Goal: Find specific page/section: Find specific page/section

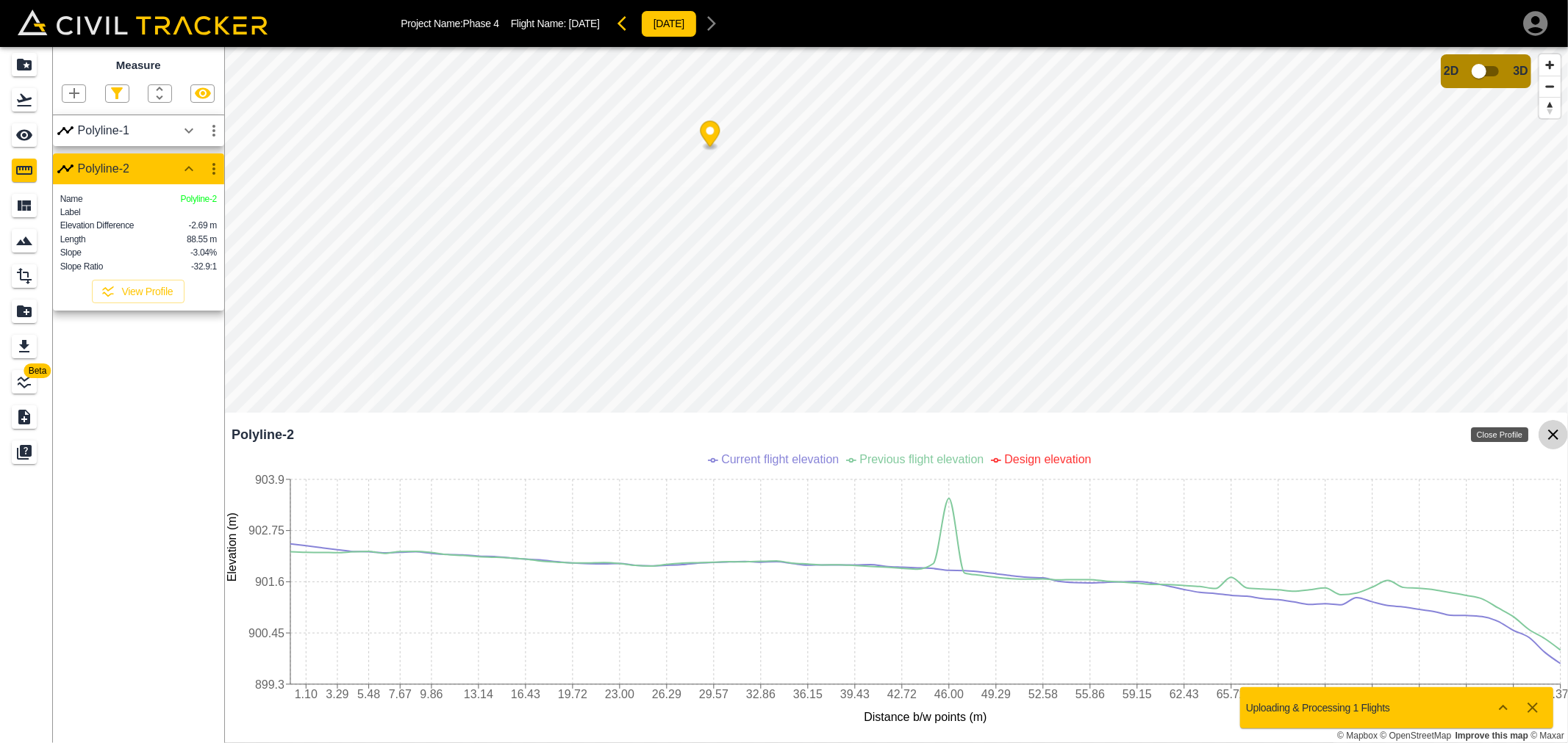
click at [1548, 436] on icon "Close Profile" at bounding box center [1553, 435] width 18 height 18
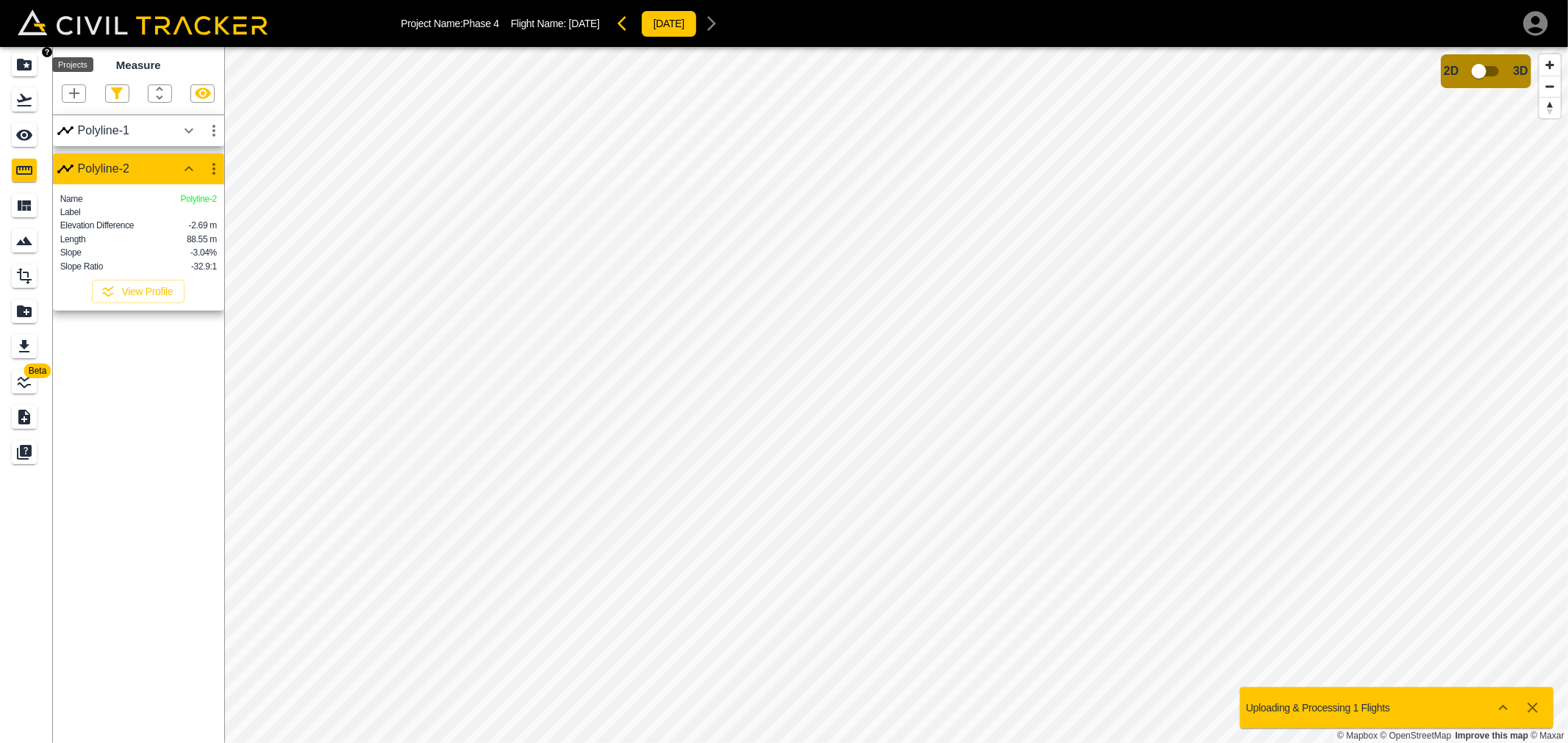
click at [30, 66] on icon "Projects" at bounding box center [24, 65] width 14 height 12
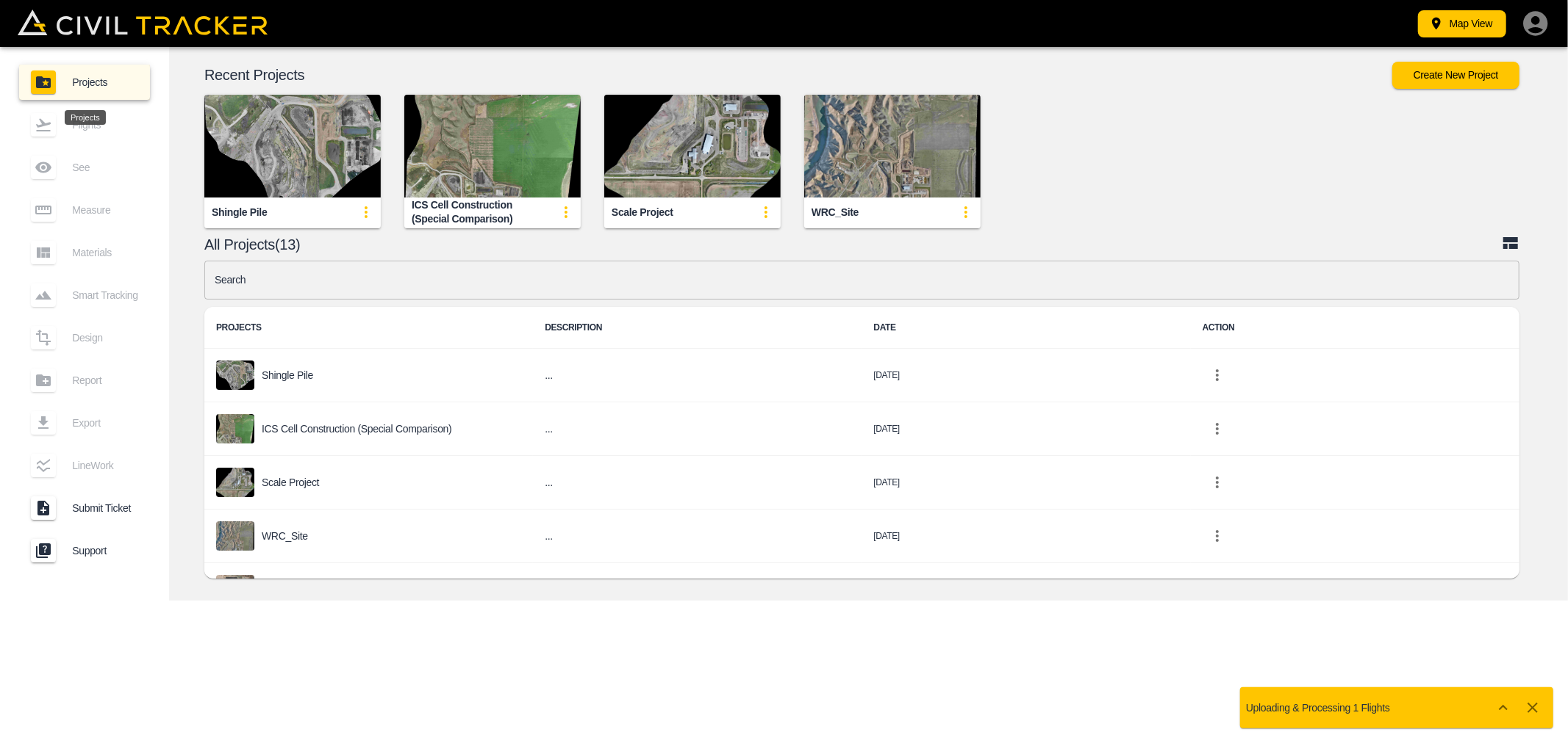
click at [23, 66] on link "Projects" at bounding box center [84, 82] width 130 height 35
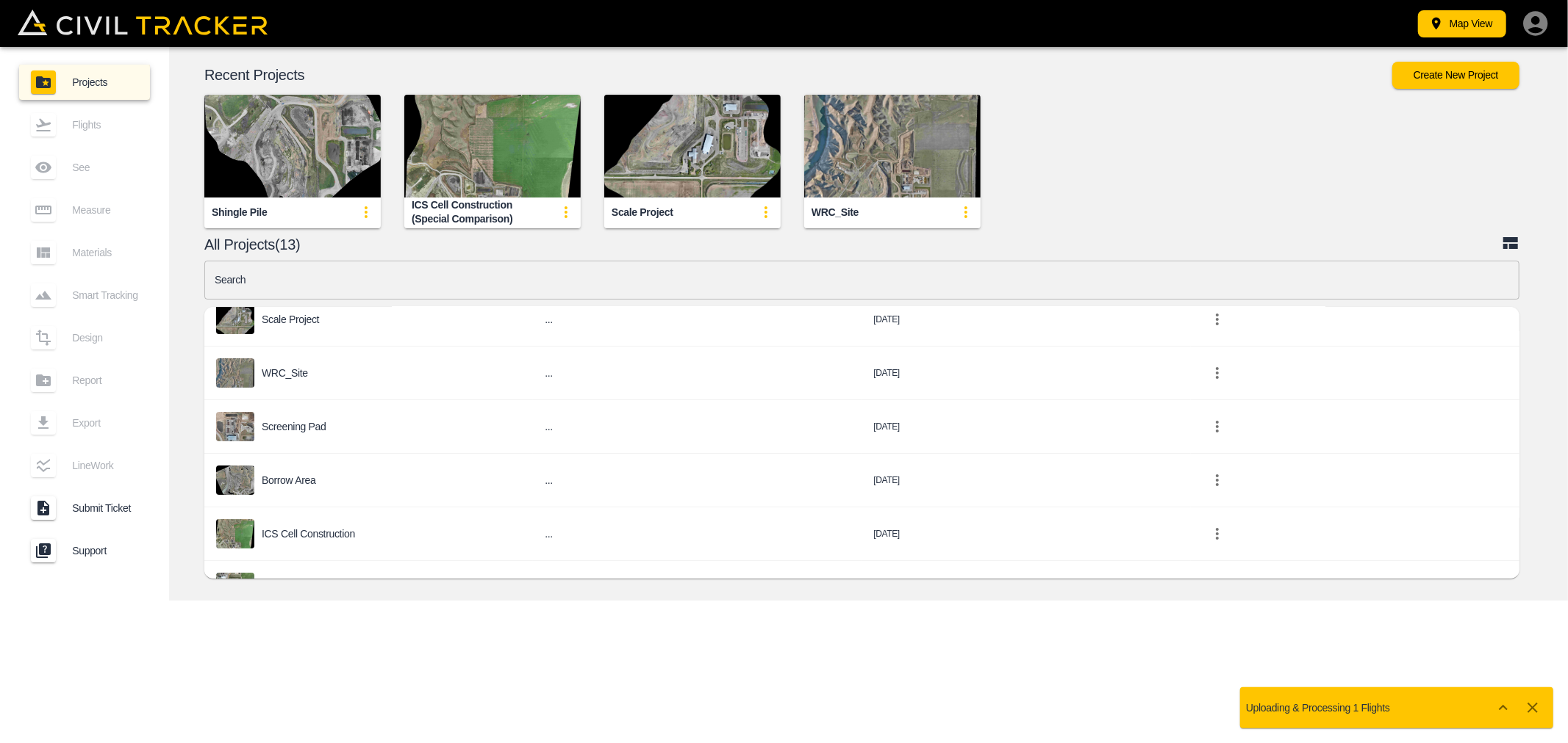
scroll to position [407, 0]
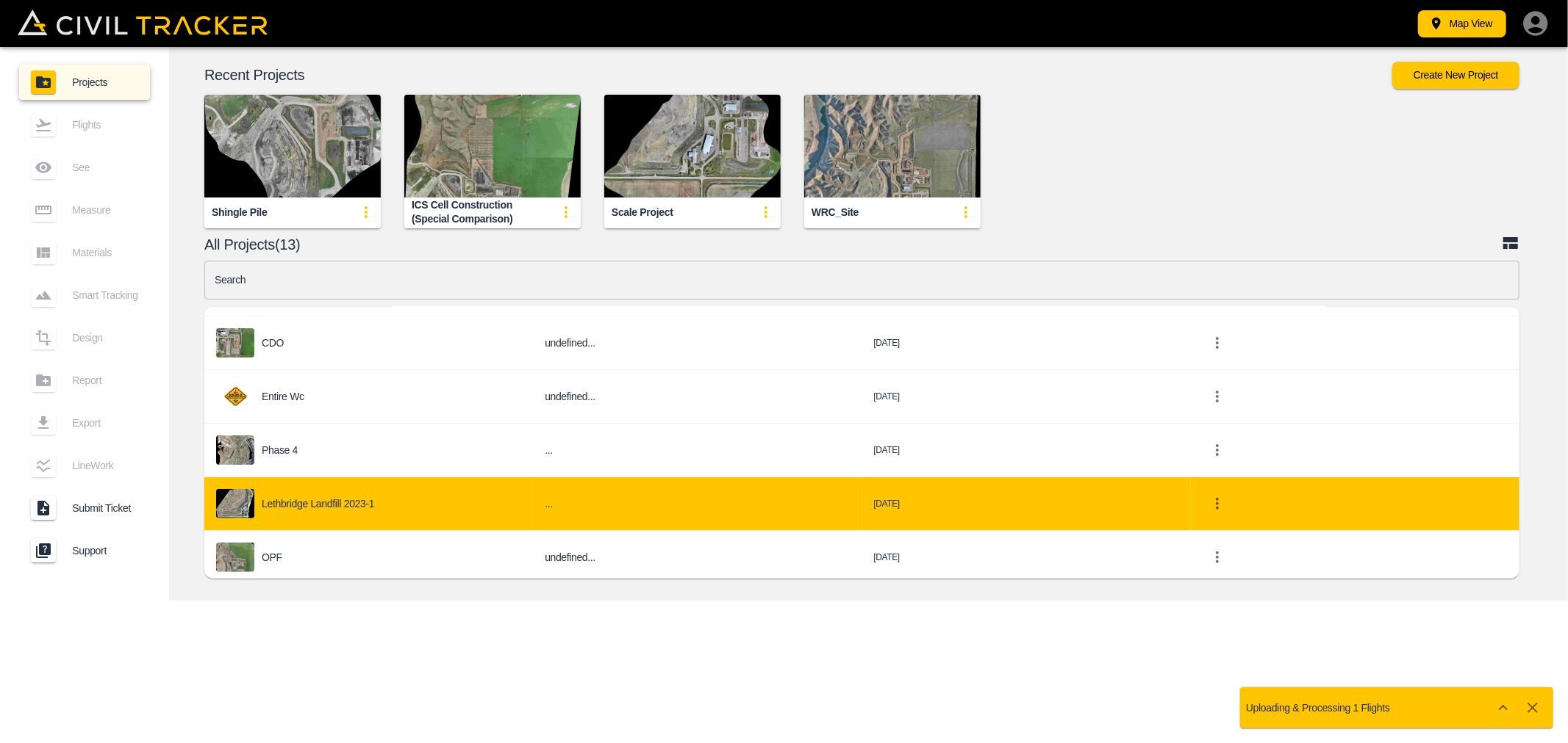
click at [342, 501] on p "Lethbridge Landfill 2023-1" at bounding box center [318, 504] width 113 height 12
